Goal: Information Seeking & Learning: Check status

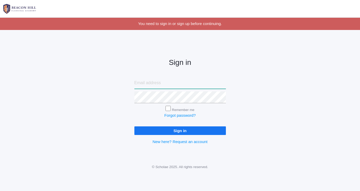
type input "[EMAIL_ADDRESS][DOMAIN_NAME]"
click at [170, 130] on input "Sign in" at bounding box center [179, 131] width 91 height 9
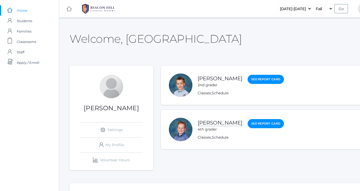
click at [213, 121] on link "[PERSON_NAME]" at bounding box center [219, 123] width 45 height 7
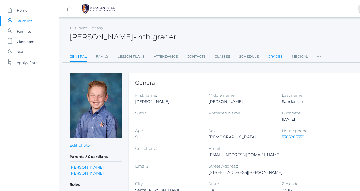
click at [269, 57] on link "Grades" at bounding box center [275, 56] width 15 height 10
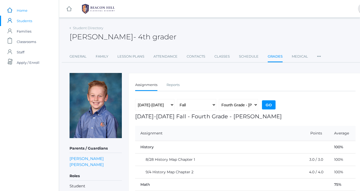
click at [26, 9] on span "Home" at bounding box center [22, 10] width 11 height 10
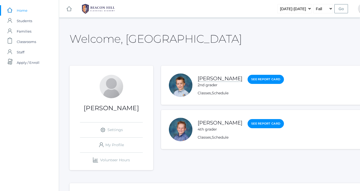
click at [227, 79] on link "[PERSON_NAME]" at bounding box center [219, 78] width 45 height 7
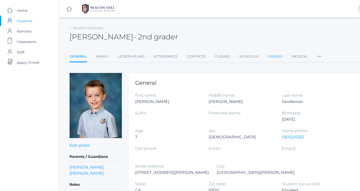
click at [273, 58] on link "Grades" at bounding box center [275, 56] width 15 height 10
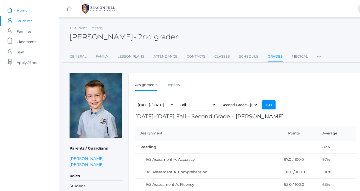
click at [19, 11] on span "Home" at bounding box center [22, 10] width 11 height 10
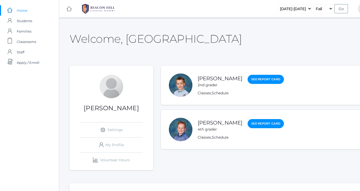
click at [102, 8] on img at bounding box center [98, 8] width 39 height 13
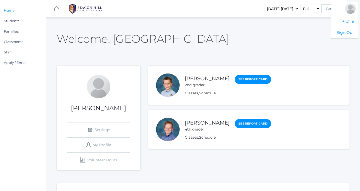
scroll to position [0, 13]
click at [344, 31] on link "Sign Out" at bounding box center [344, 32] width 27 height 11
